Goal: Task Accomplishment & Management: Manage account settings

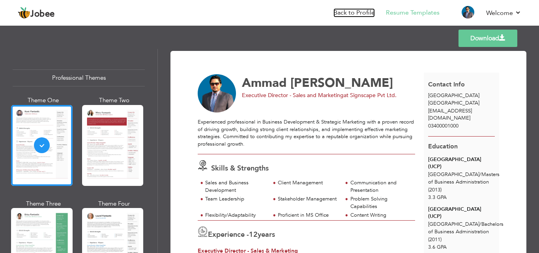
click at [354, 13] on link "Back to Profile" at bounding box center [354, 12] width 41 height 9
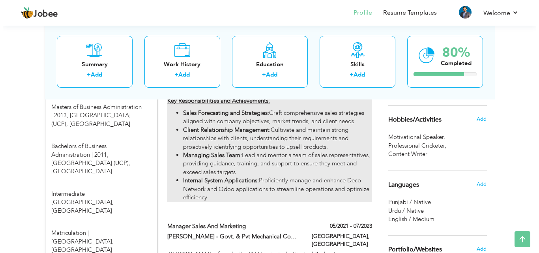
scroll to position [395, 0]
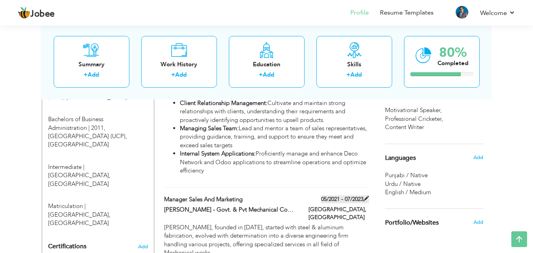
click at [349, 195] on label "05/2021 - 07/2023" at bounding box center [345, 199] width 48 height 8
type input "Manager Sales and Marketing"
type input "[PERSON_NAME] - Govt. & Pvt Mechanical Contractors"
type input "05/2021"
type input "07/2023"
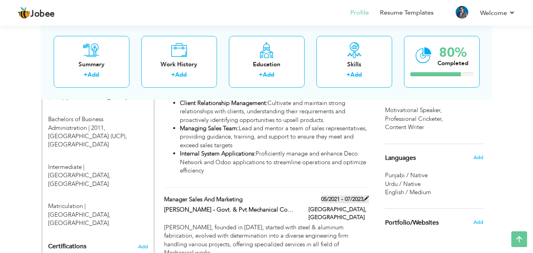
type input "[GEOGRAPHIC_DATA]"
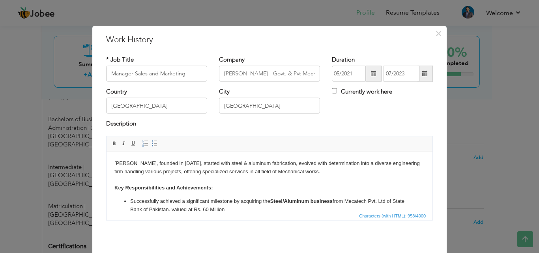
click at [423, 74] on span at bounding box center [426, 74] width 6 height 6
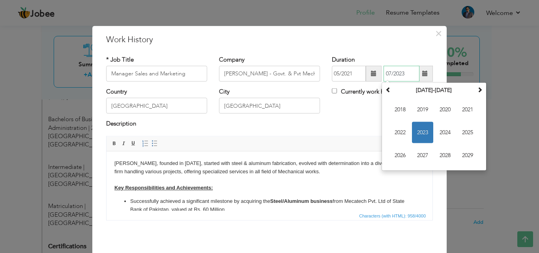
click at [417, 131] on span "2023" at bounding box center [422, 132] width 21 height 21
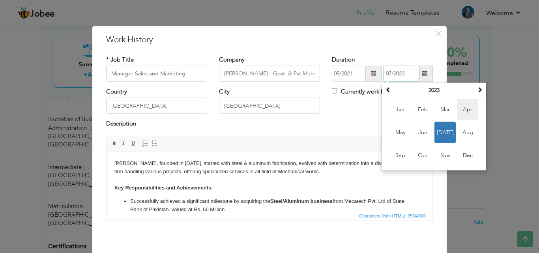
click at [468, 106] on span "Apr" at bounding box center [467, 109] width 21 height 21
type input "04/2023"
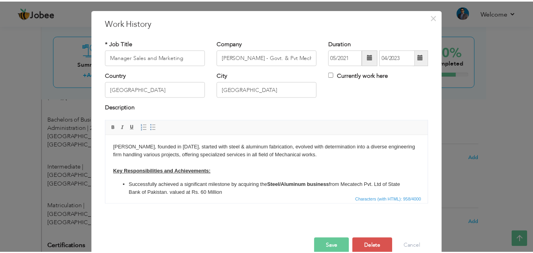
scroll to position [31, 0]
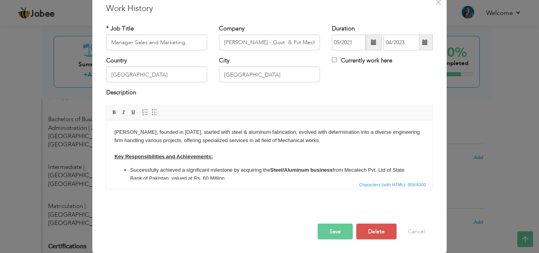
click at [334, 236] on button "Save" at bounding box center [335, 232] width 35 height 16
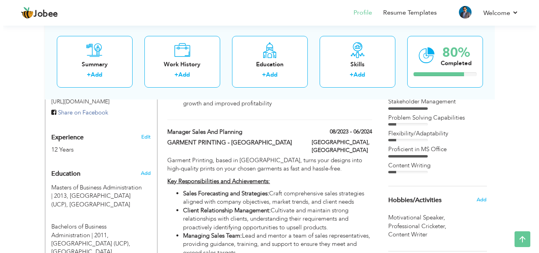
scroll to position [276, 0]
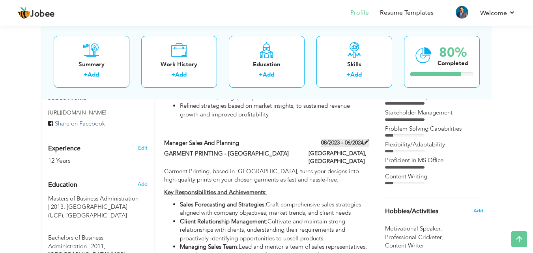
click at [344, 139] on label "08/2023 - 06/2024" at bounding box center [345, 143] width 48 height 8
type input "Manager Sales and Planning"
type input "GARMENT PRINTING - [GEOGRAPHIC_DATA]"
type input "08/2023"
type input "06/2024"
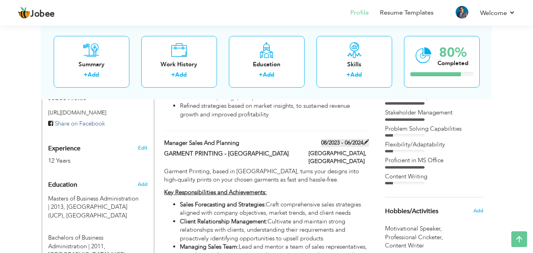
type input "[GEOGRAPHIC_DATA]"
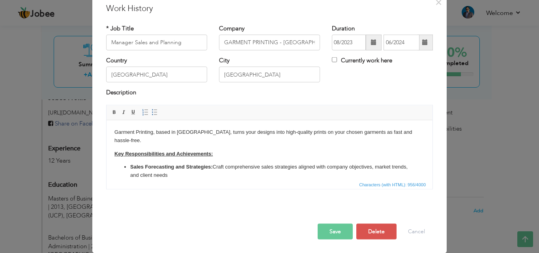
scroll to position [0, 0]
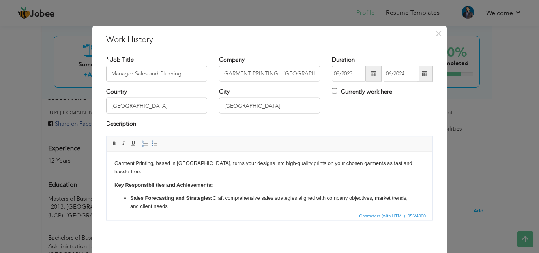
click at [423, 75] on span at bounding box center [426, 74] width 6 height 6
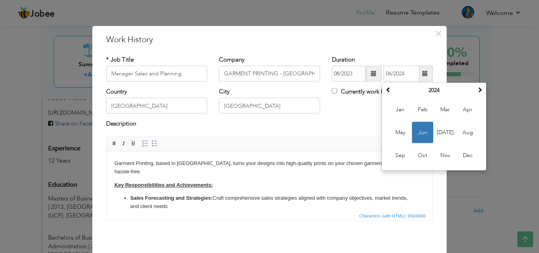
click at [371, 73] on span at bounding box center [374, 74] width 6 height 6
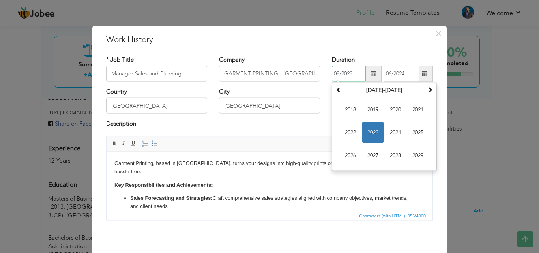
click at [367, 126] on span "2023" at bounding box center [372, 132] width 21 height 21
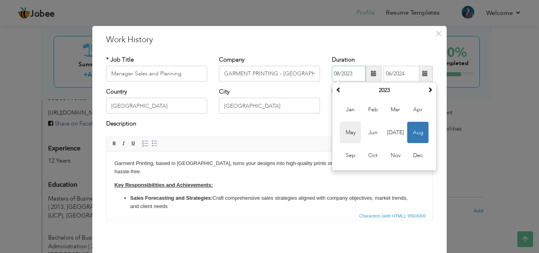
click at [343, 133] on span "May" at bounding box center [350, 132] width 21 height 21
type input "05/2023"
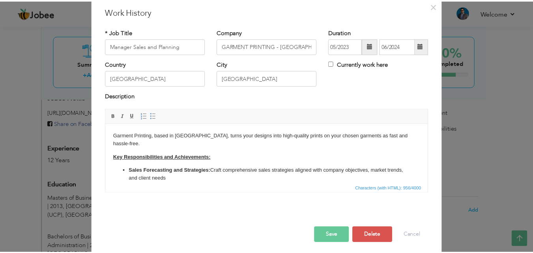
scroll to position [31, 0]
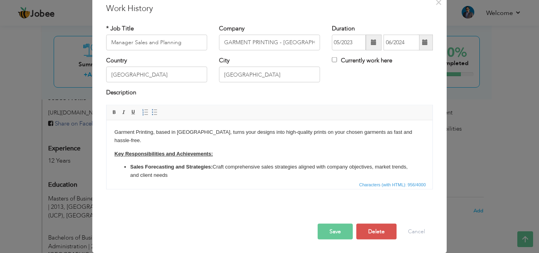
click at [334, 232] on button "Save" at bounding box center [335, 232] width 35 height 16
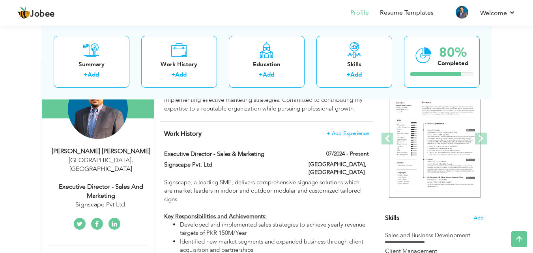
scroll to position [79, 0]
